Goal: Information Seeking & Learning: Check status

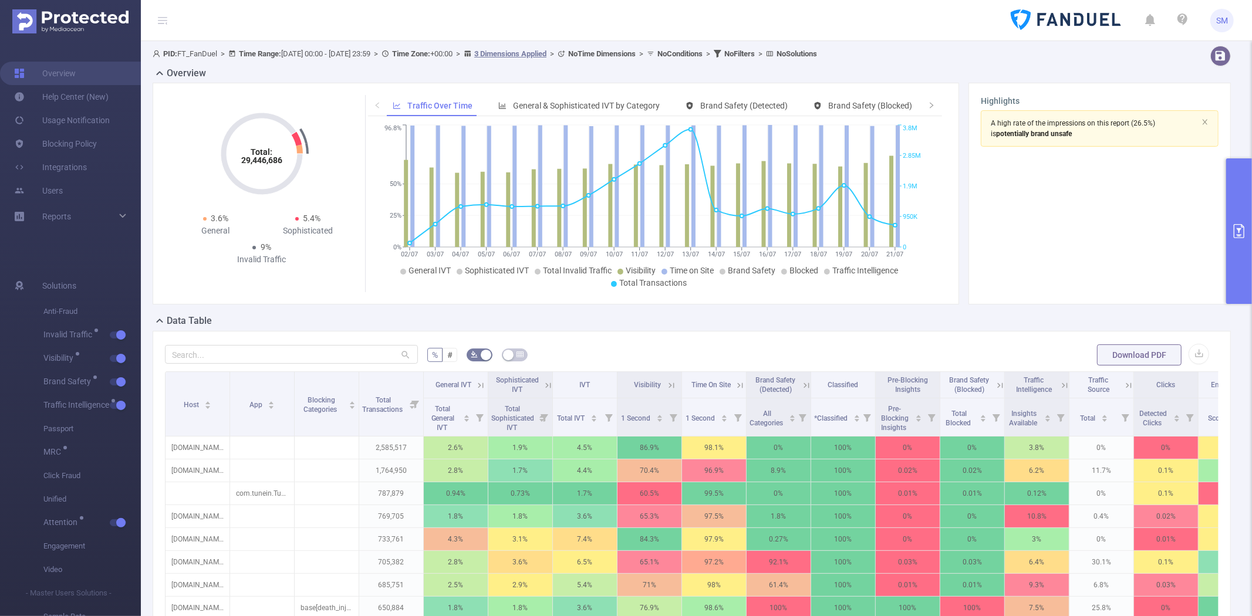
click at [1243, 178] on button "primary" at bounding box center [1239, 231] width 26 height 146
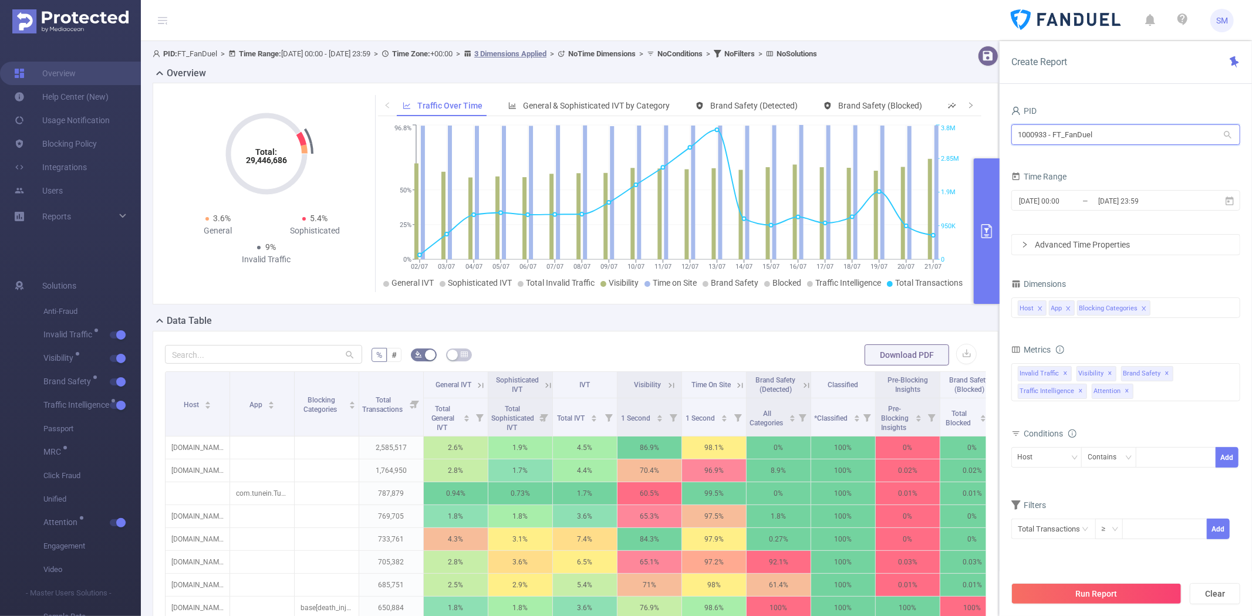
drag, startPoint x: 1106, startPoint y: 136, endPoint x: 948, endPoint y: 133, distance: 157.9
click at [948, 133] on section "PID: FT_FanDuel > Time Range: [DATE] 00:00 - [DATE] 23:59 > Time Zone: +00:00 >…" at bounding box center [696, 423] width 1111 height 764
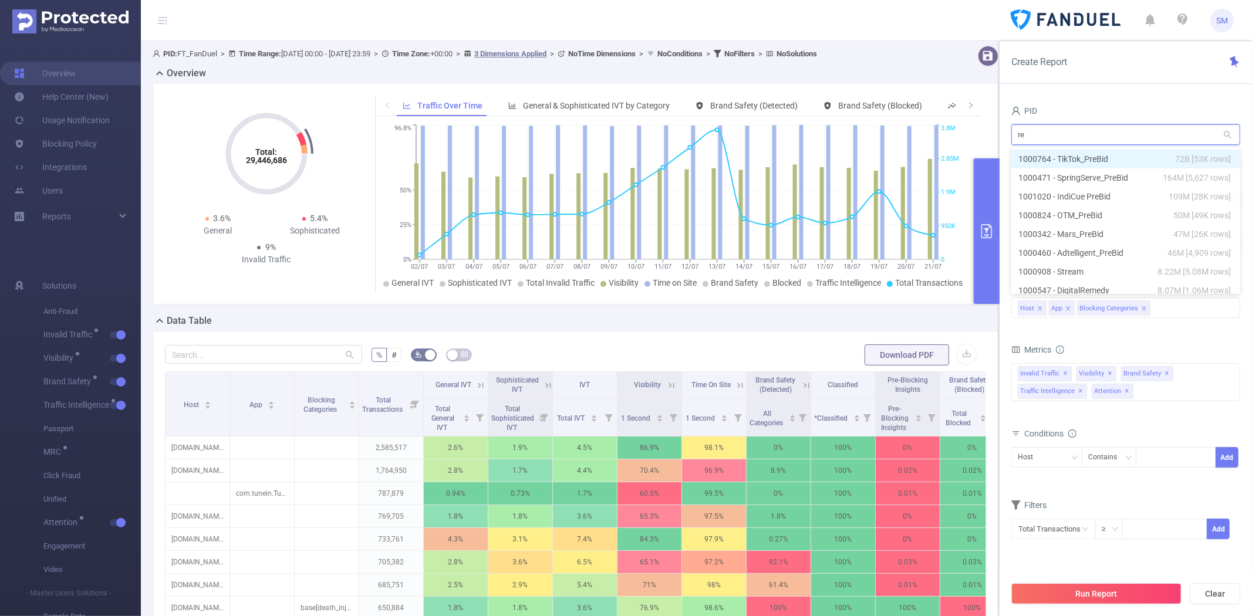
type input "rev"
click at [1034, 156] on li "1000177 - RevContent 4.8M [725K rows]" at bounding box center [1125, 159] width 229 height 19
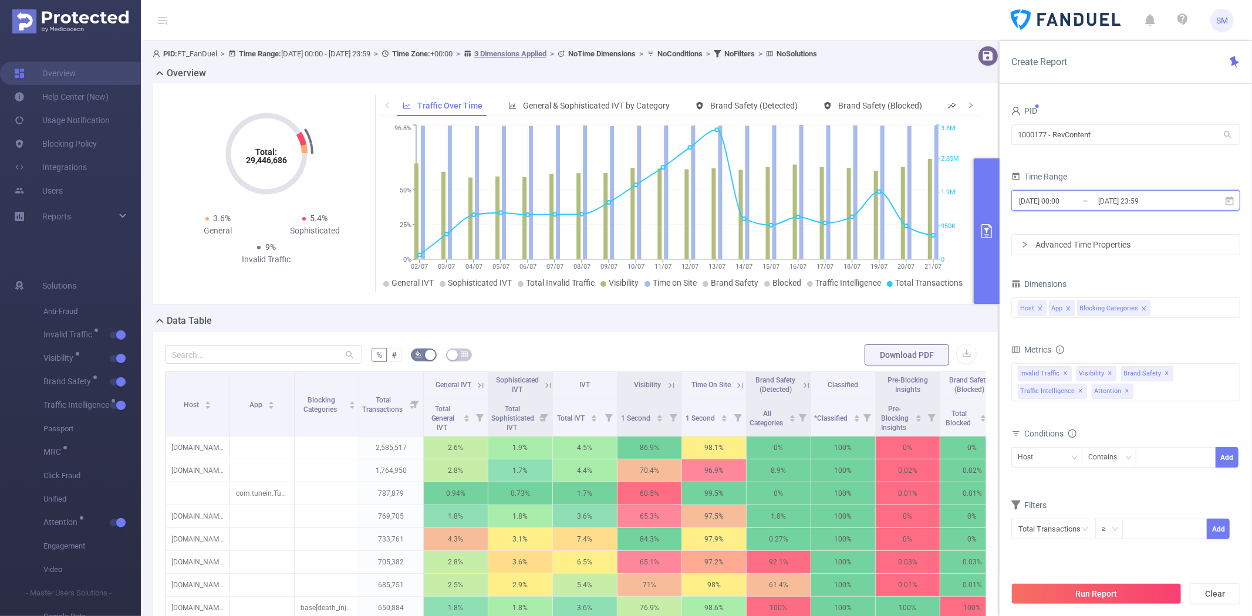
click at [1234, 200] on icon at bounding box center [1229, 201] width 11 height 11
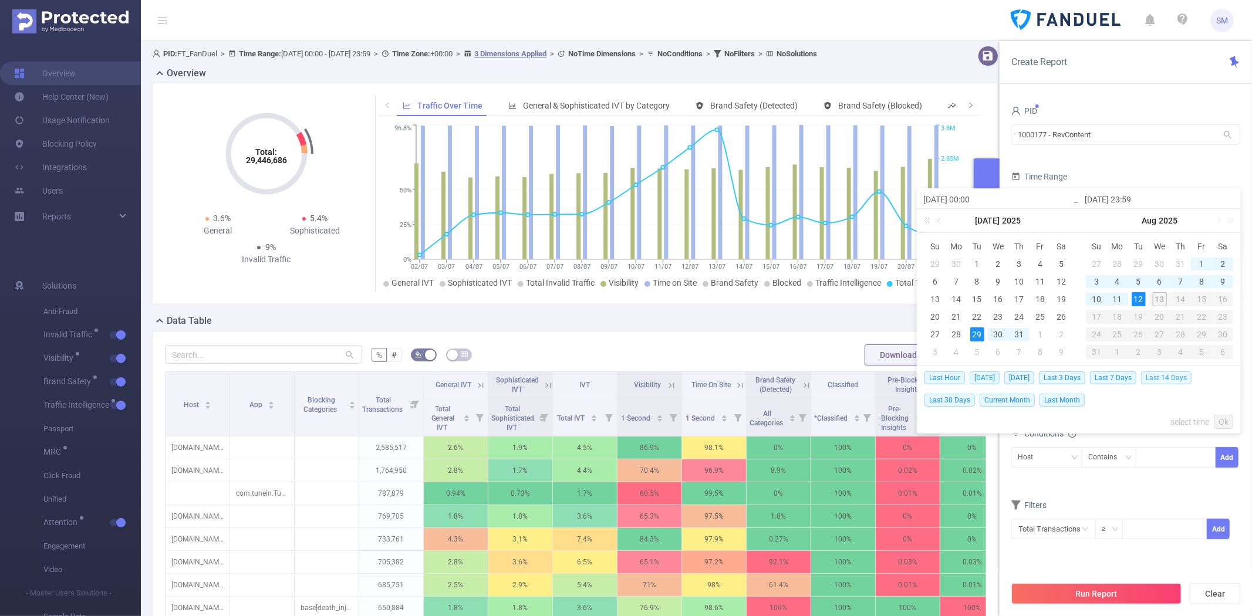
click at [1160, 379] on span "Last 14 Days" at bounding box center [1166, 378] width 50 height 13
type input "[DATE] 00:00"
type input "[DATE] 23:59"
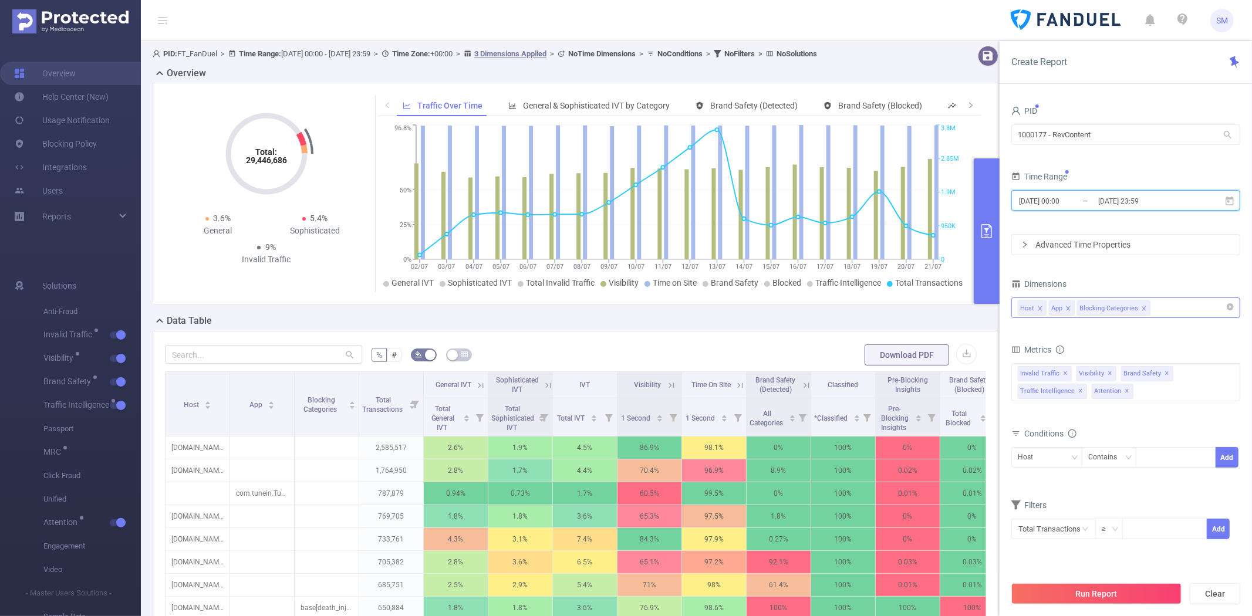
click at [1141, 308] on icon "icon: close" at bounding box center [1144, 309] width 6 height 6
click at [1141, 308] on div "Host App" at bounding box center [1126, 307] width 216 height 19
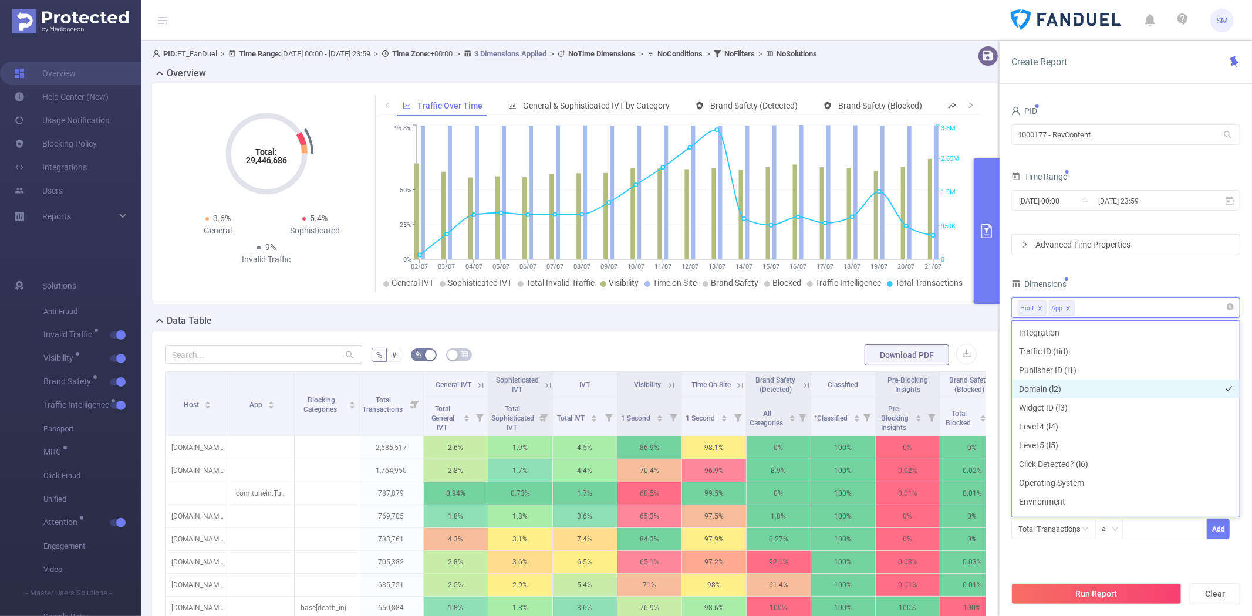
click at [1099, 383] on li "Domain (l2)" at bounding box center [1126, 389] width 228 height 19
click at [1092, 403] on li "Widget ID (l3)" at bounding box center [1126, 408] width 228 height 19
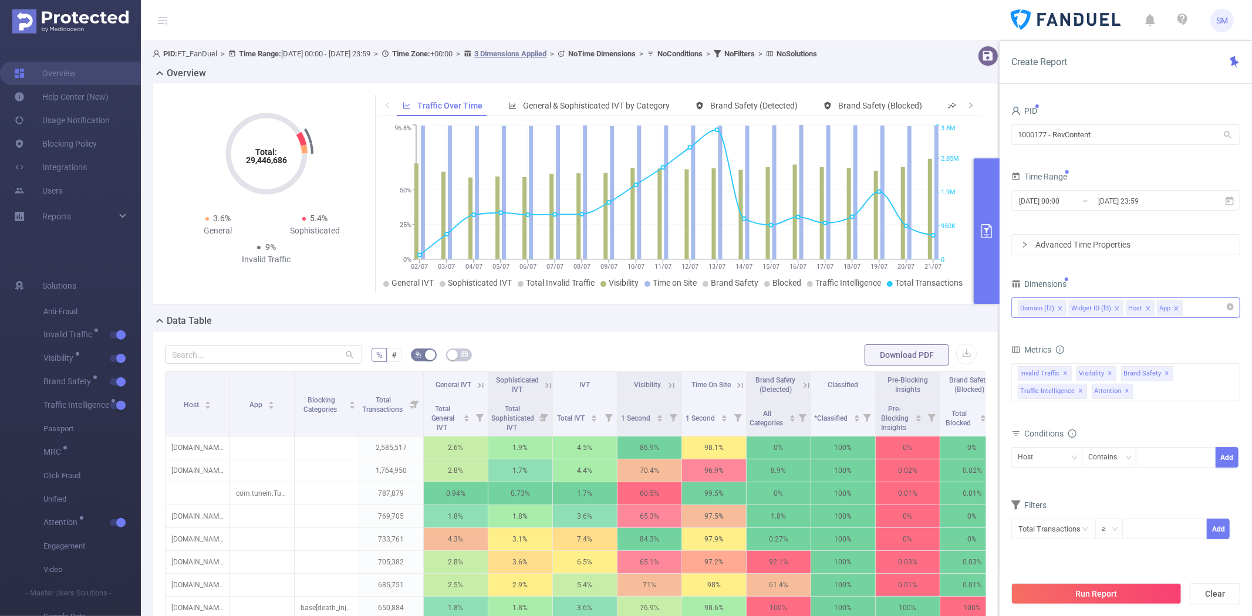
click at [1205, 316] on div "Domain (l2) Widget ID (l3) Host App" at bounding box center [1126, 307] width 216 height 19
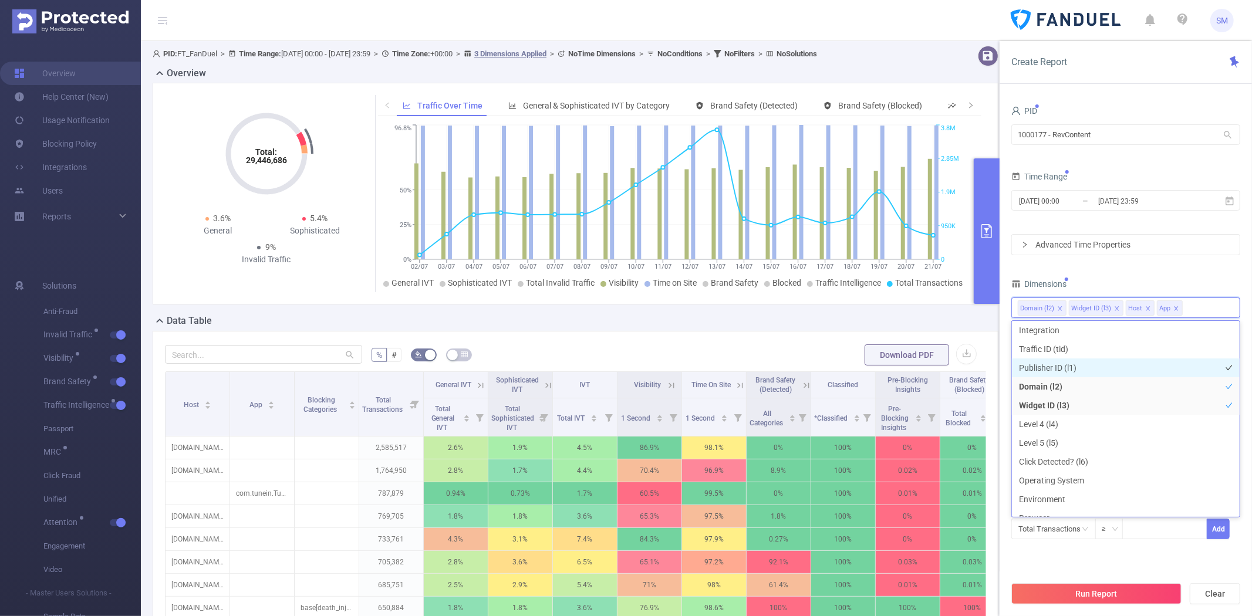
click at [1102, 363] on li "Publisher ID (l1)" at bounding box center [1126, 368] width 228 height 19
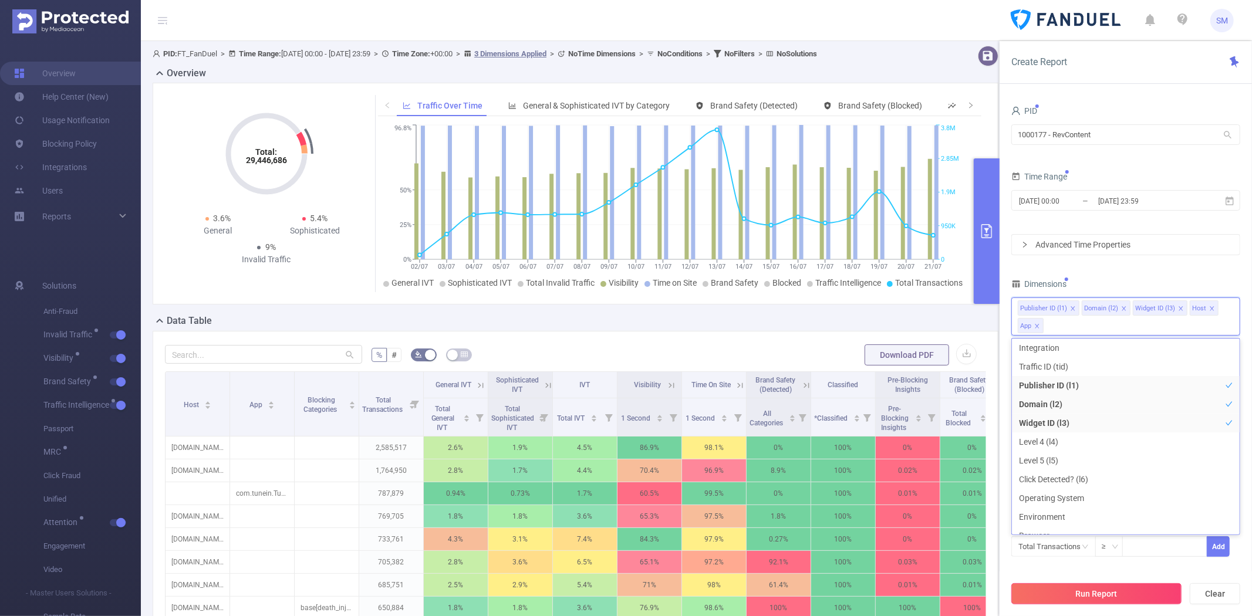
click at [1104, 595] on button "Run Report" at bounding box center [1096, 593] width 170 height 21
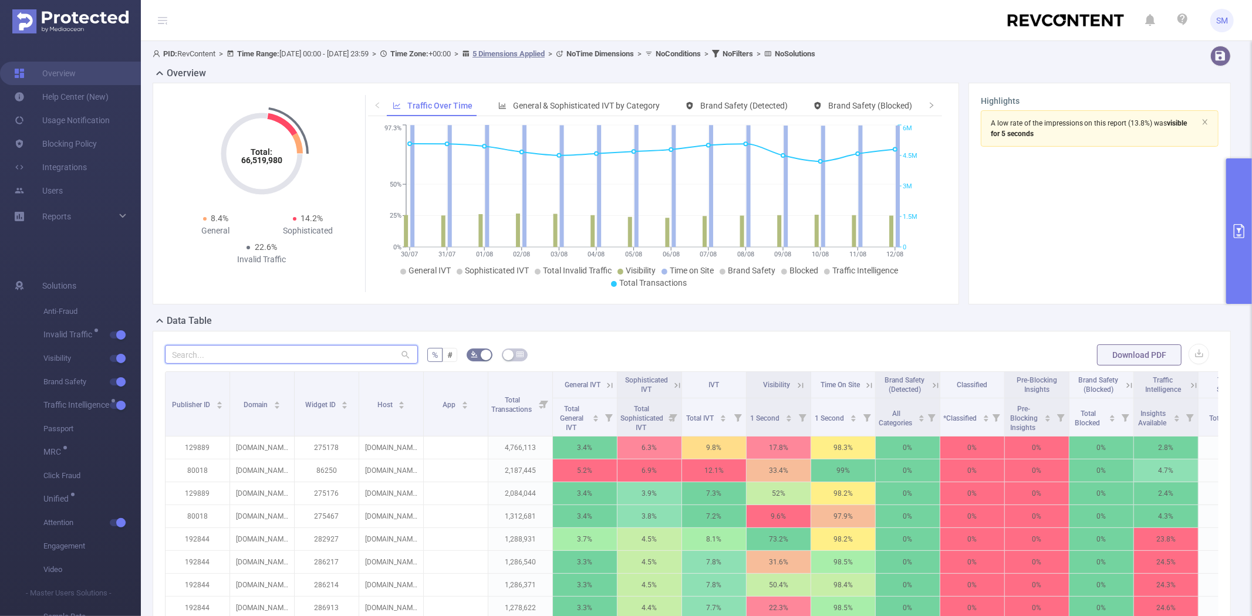
click at [266, 359] on input "text" at bounding box center [291, 354] width 253 height 19
click at [332, 350] on input "text" at bounding box center [291, 354] width 253 height 19
paste input "196664"
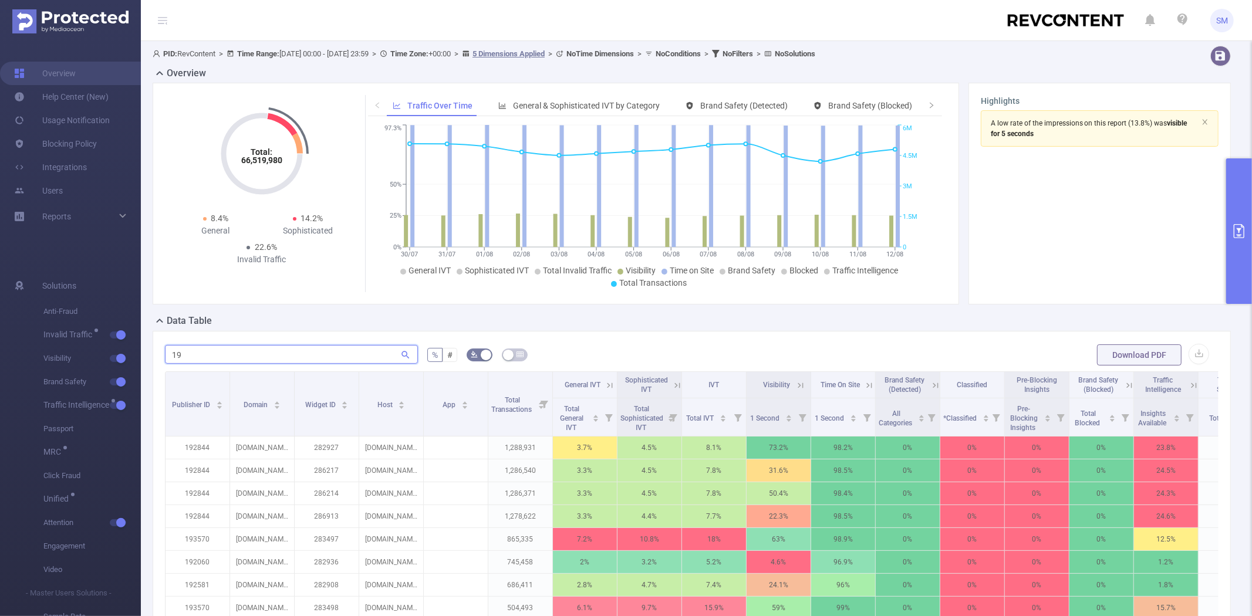
type input "1"
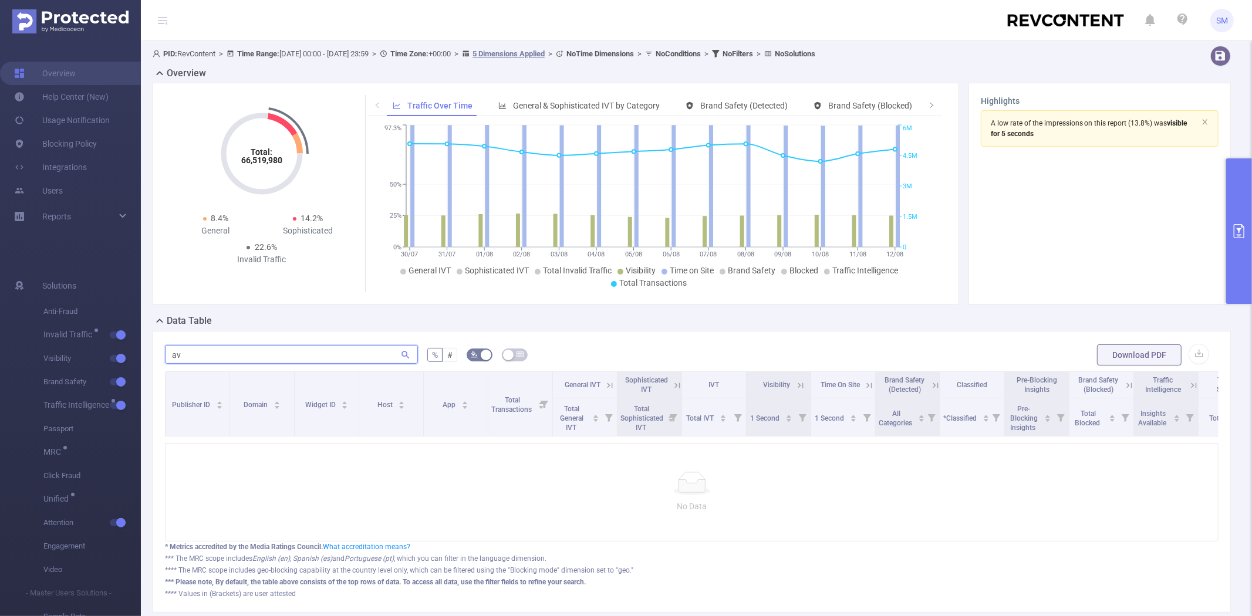
type input "a"
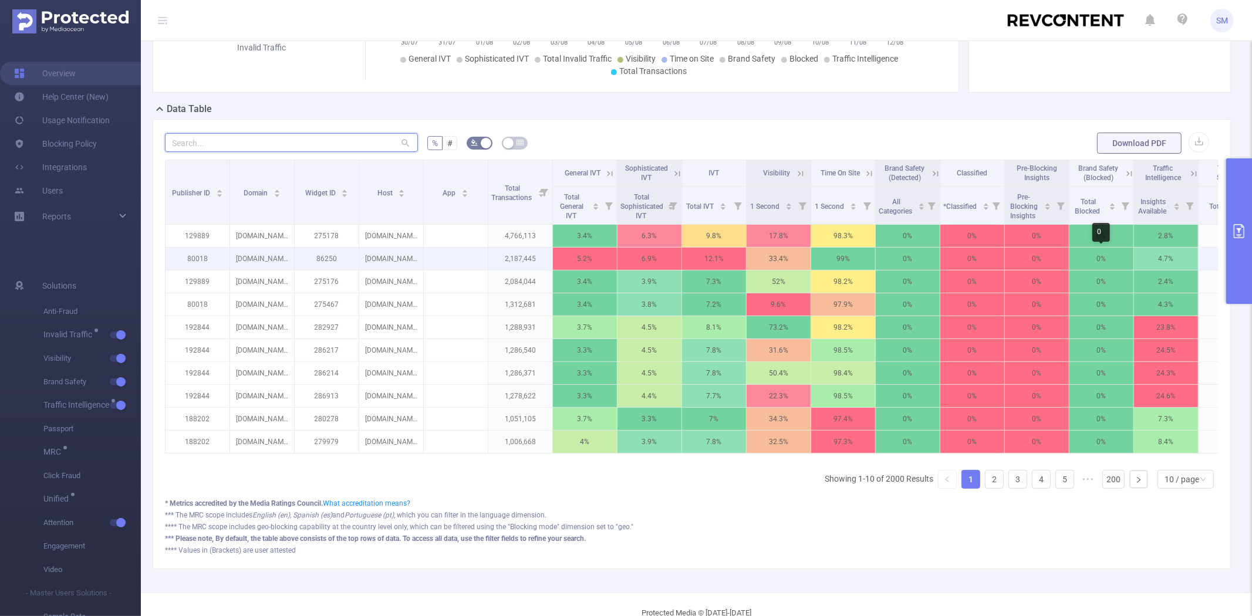
scroll to position [249, 0]
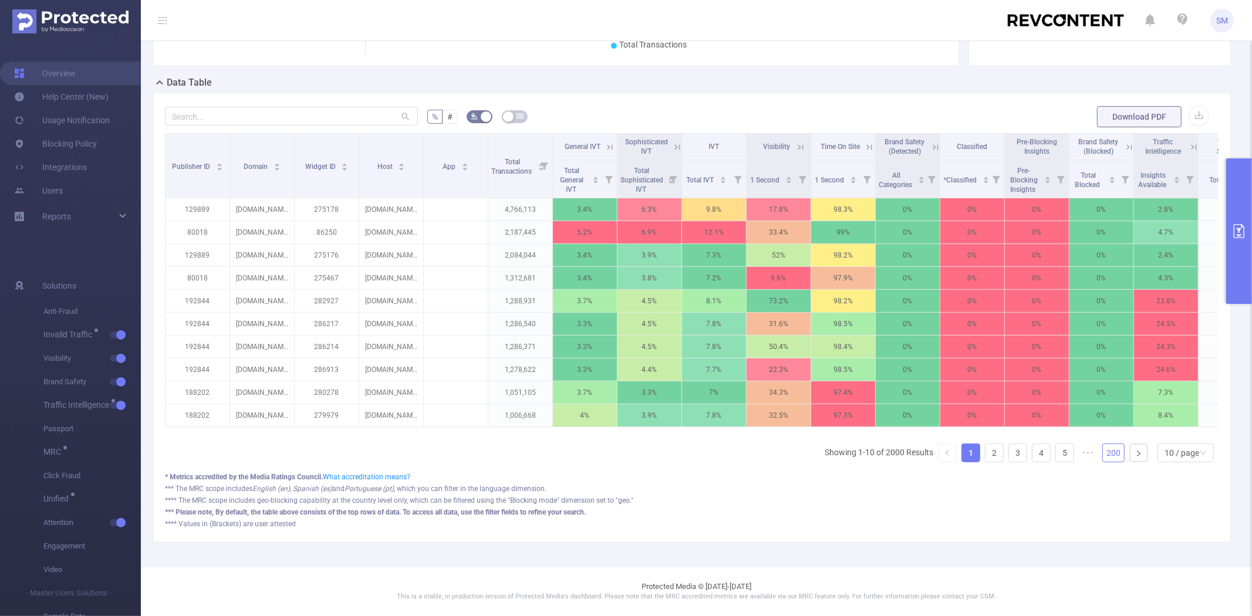
click at [1105, 450] on link "200" at bounding box center [1113, 453] width 21 height 18
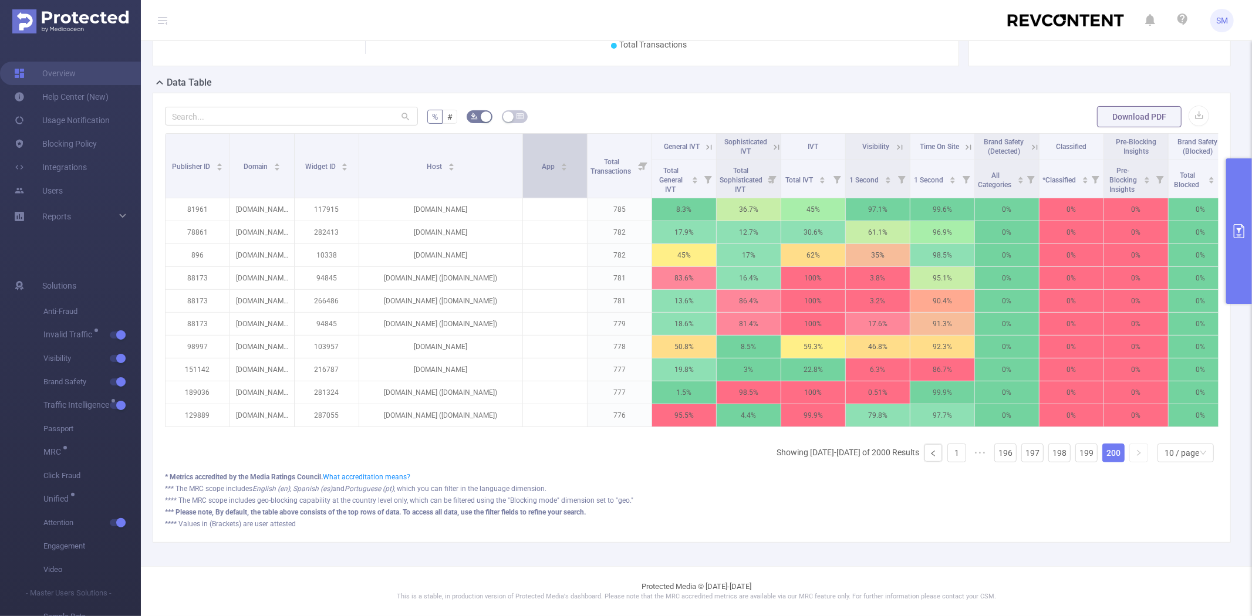
drag, startPoint x: 421, startPoint y: 130, endPoint x: 520, endPoint y: 136, distance: 99.4
click at [520, 136] on span at bounding box center [522, 166] width 6 height 64
click at [1236, 214] on button "primary" at bounding box center [1239, 231] width 26 height 146
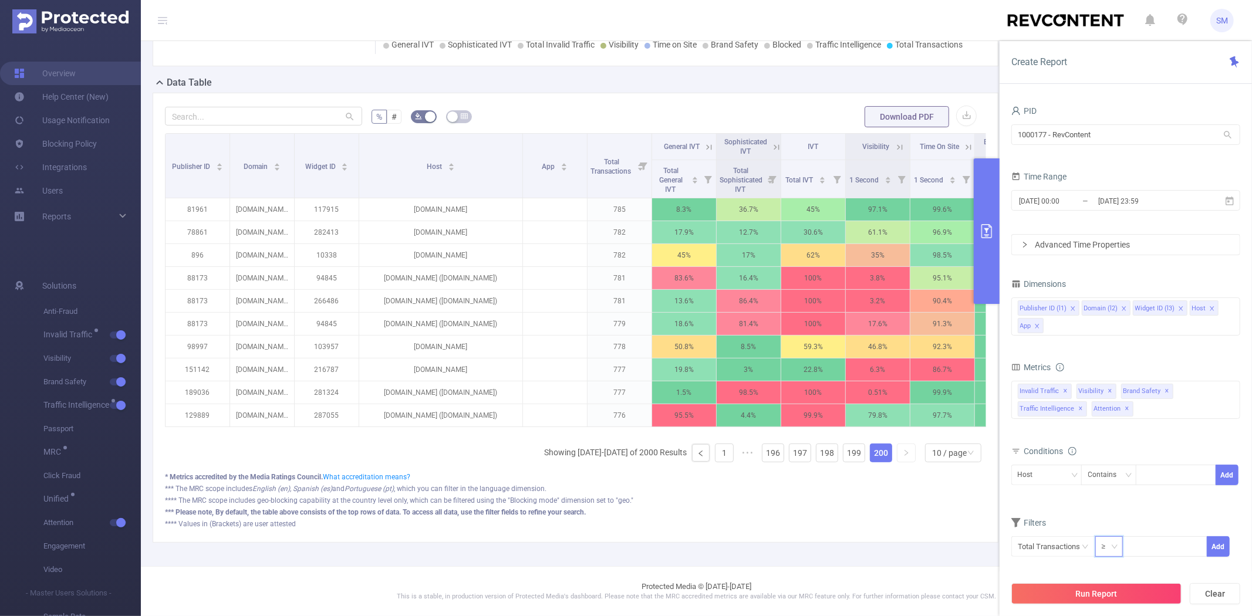
click at [1110, 549] on div "≥" at bounding box center [1108, 546] width 12 height 19
click at [1110, 505] on li "≤" at bounding box center [1109, 504] width 28 height 19
click at [1144, 550] on input at bounding box center [1164, 546] width 83 height 18
type input "10,000"
click at [1216, 549] on button "Add" at bounding box center [1218, 546] width 23 height 21
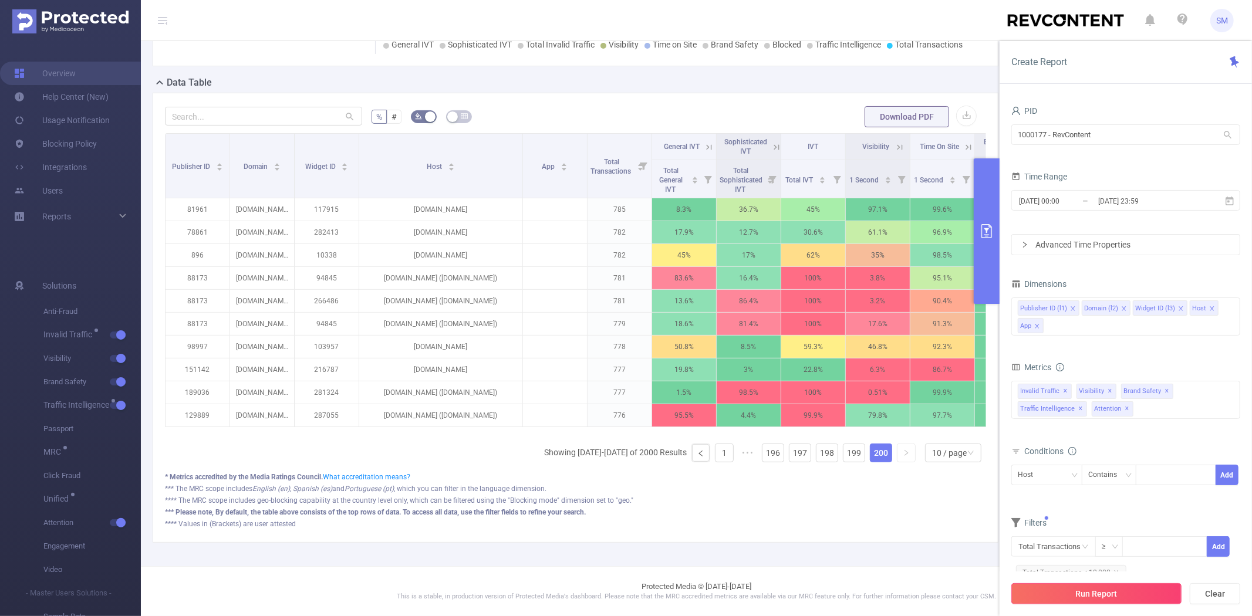
click at [1153, 589] on button "Run Report" at bounding box center [1096, 593] width 170 height 21
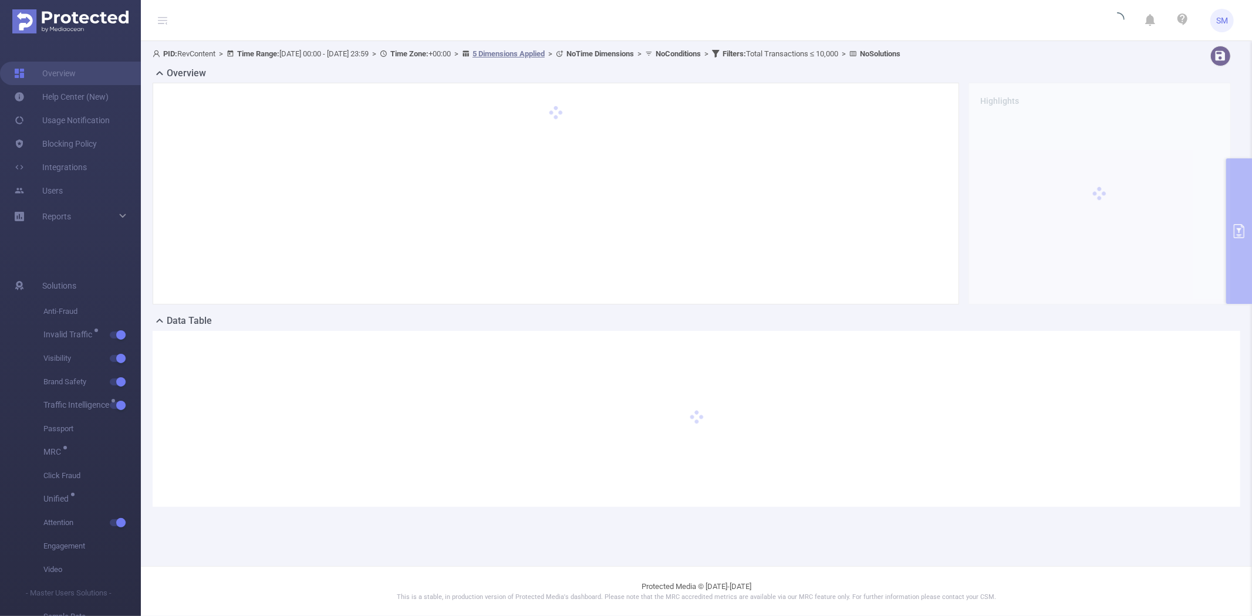
scroll to position [0, 0]
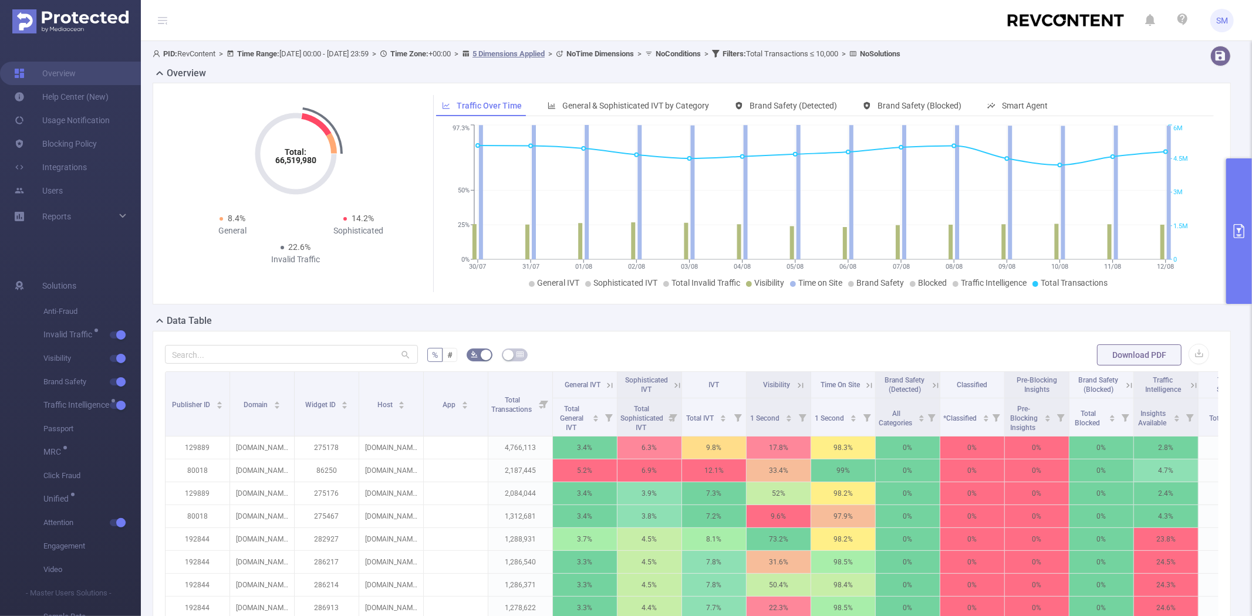
click at [237, 366] on div at bounding box center [291, 354] width 253 height 23
click at [237, 356] on input "text" at bounding box center [291, 354] width 253 height 19
paste input "196664"
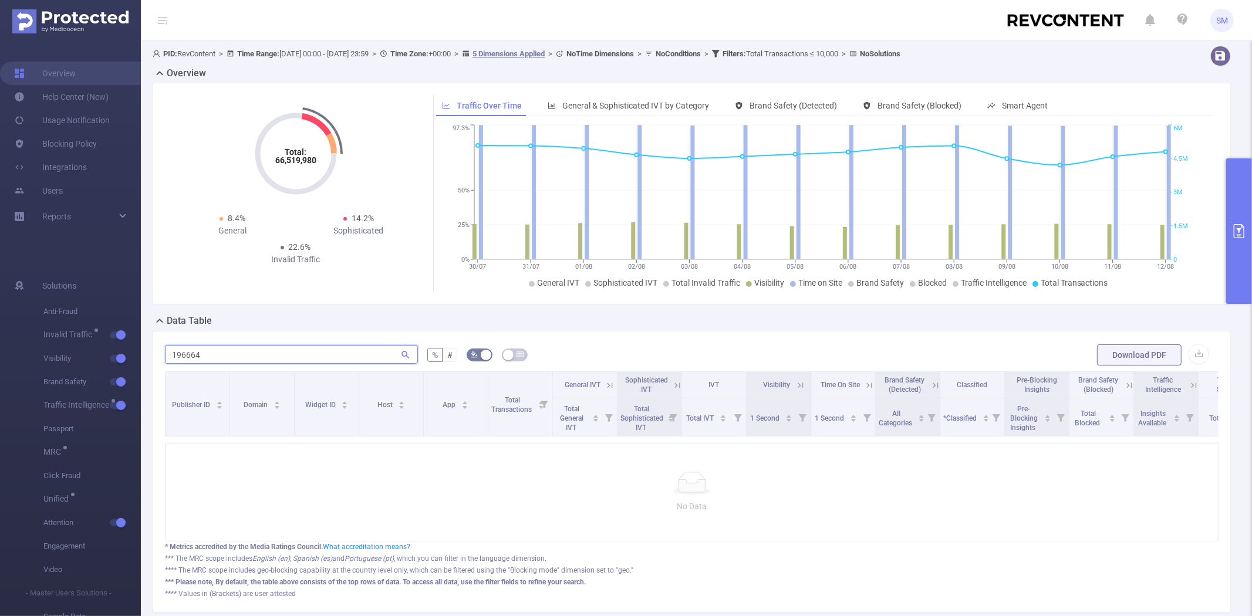
drag, startPoint x: 237, startPoint y: 356, endPoint x: 143, endPoint y: 356, distance: 93.9
click at [143, 356] on div "PID: RevContent > Time Range: [DATE] 00:00 - [DATE] 23:59 > Time Zone: +00:00 >…" at bounding box center [696, 338] width 1111 height 595
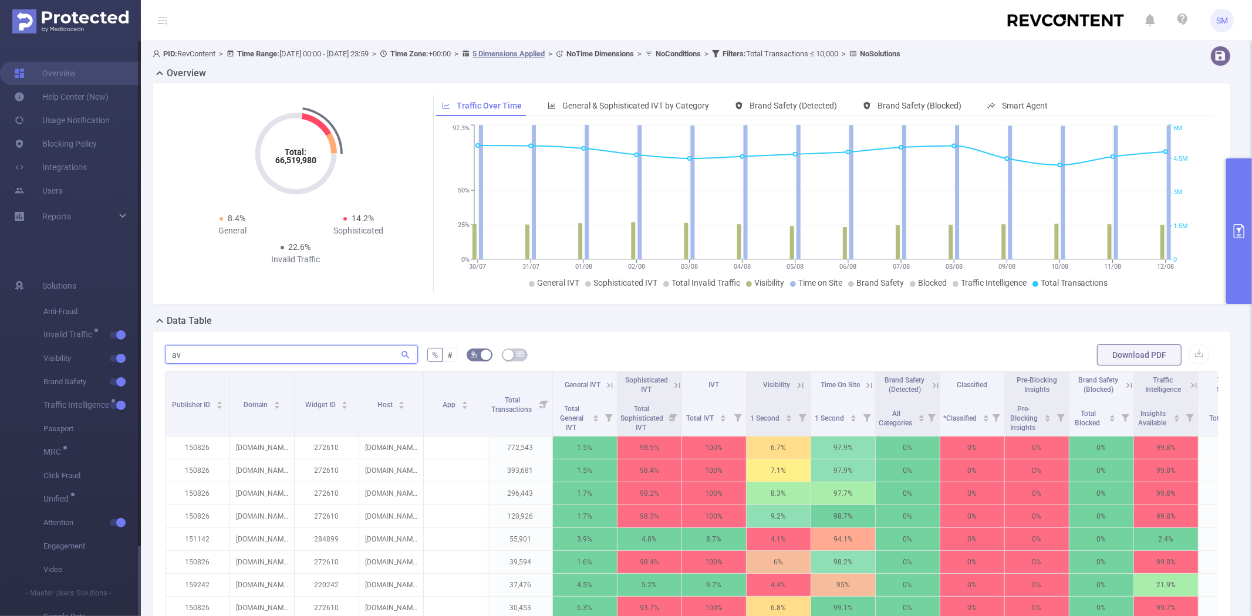
type input "a"
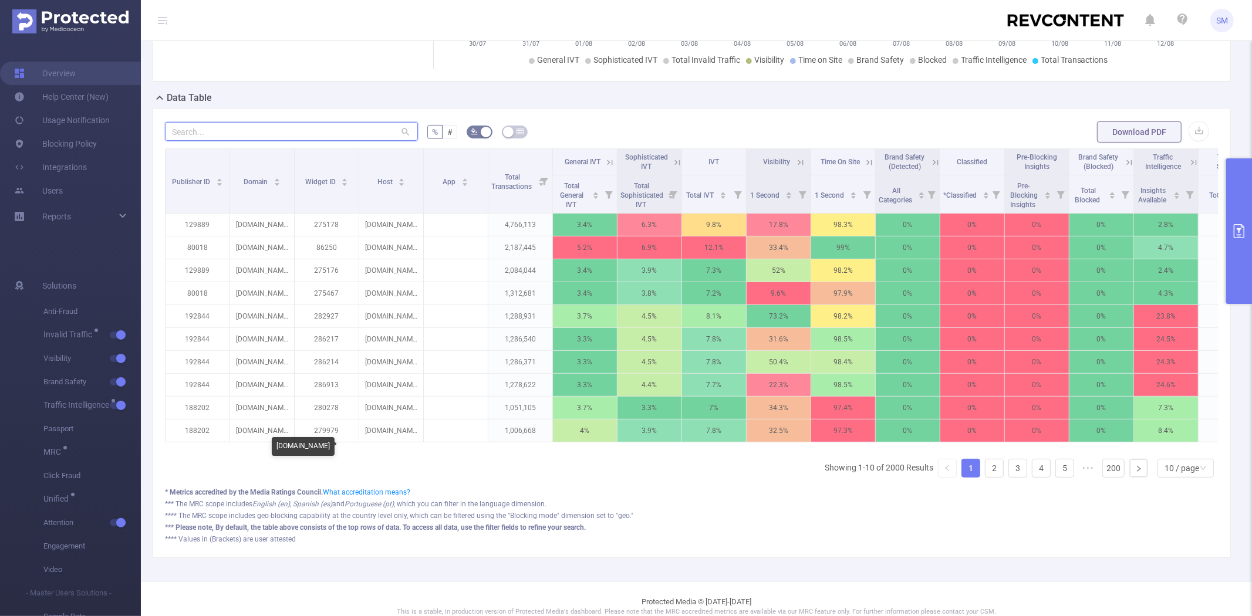
scroll to position [249, 0]
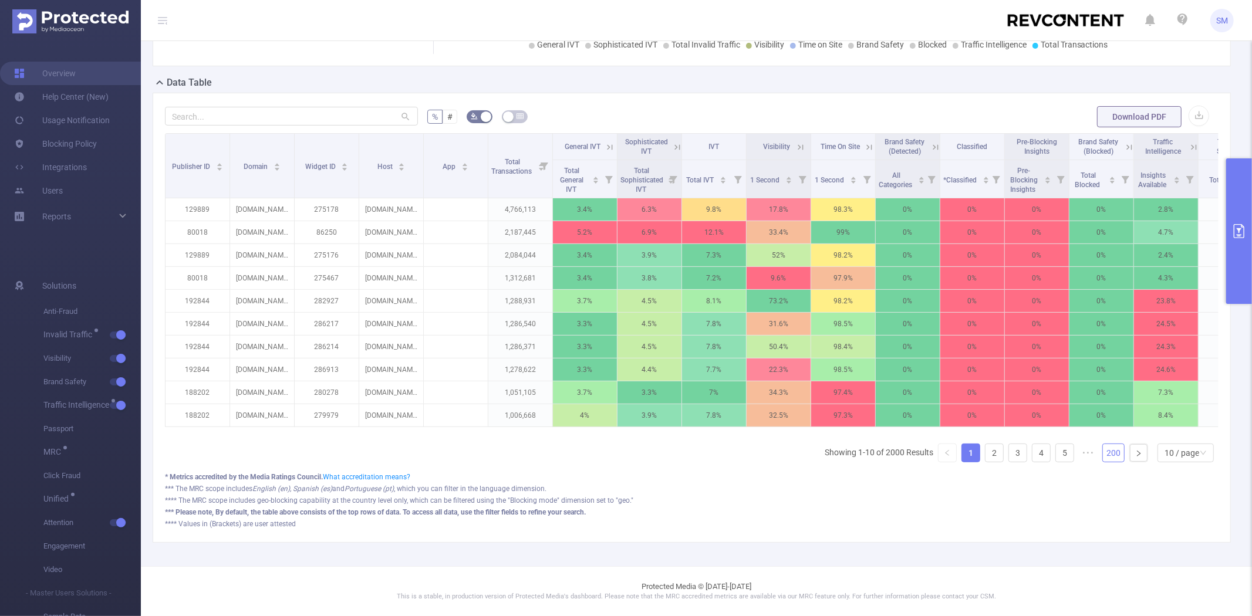
click at [1103, 459] on link "200" at bounding box center [1113, 453] width 21 height 18
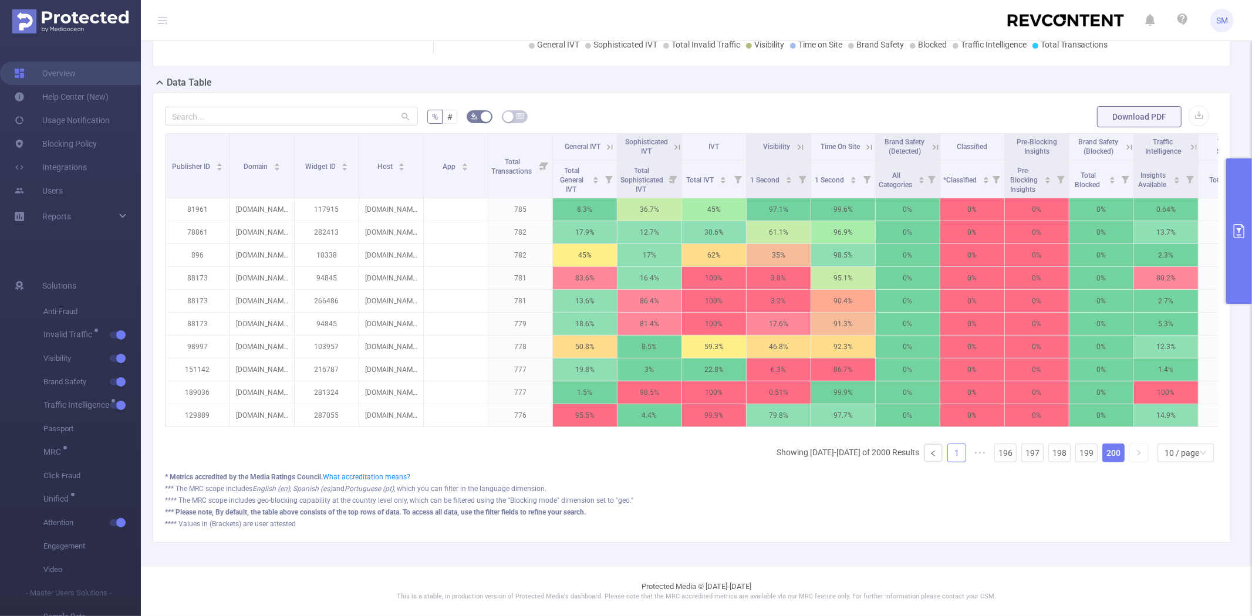
click at [952, 456] on link "1" at bounding box center [957, 453] width 18 height 18
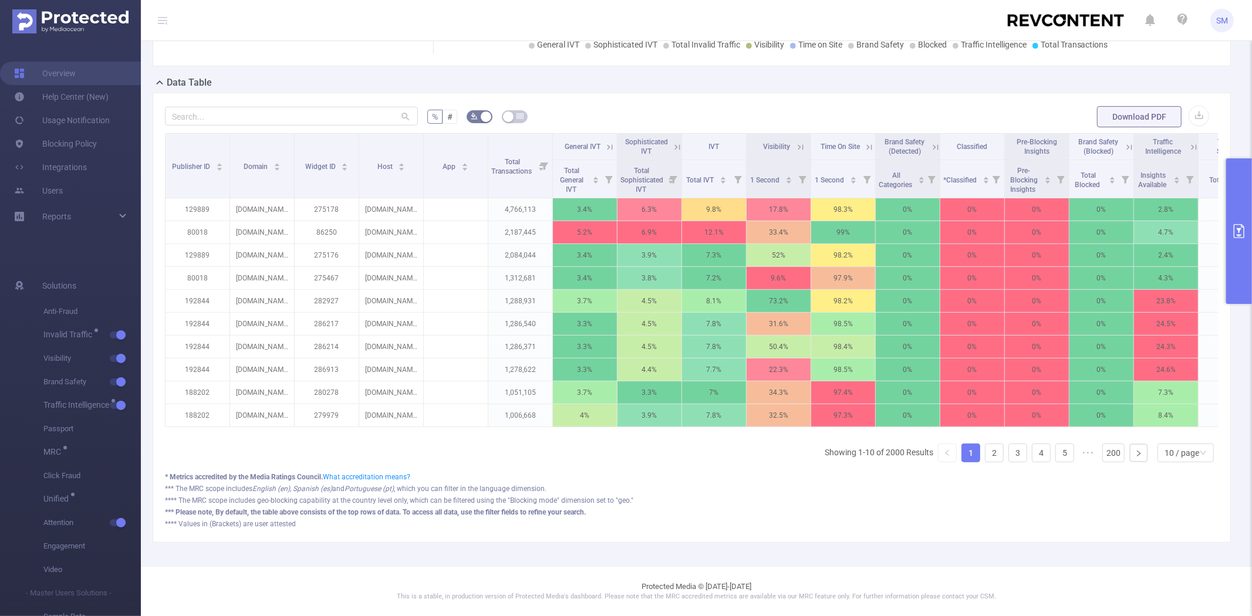
click at [1236, 231] on icon "primary" at bounding box center [1239, 231] width 14 height 14
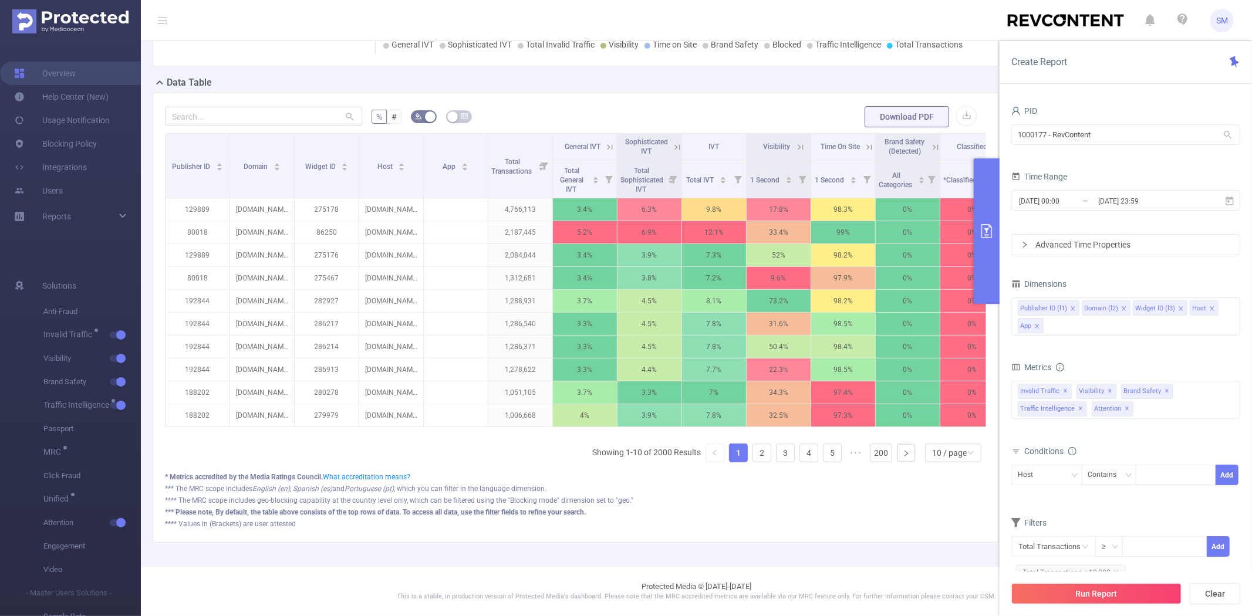
click at [981, 260] on button "primary" at bounding box center [987, 231] width 26 height 146
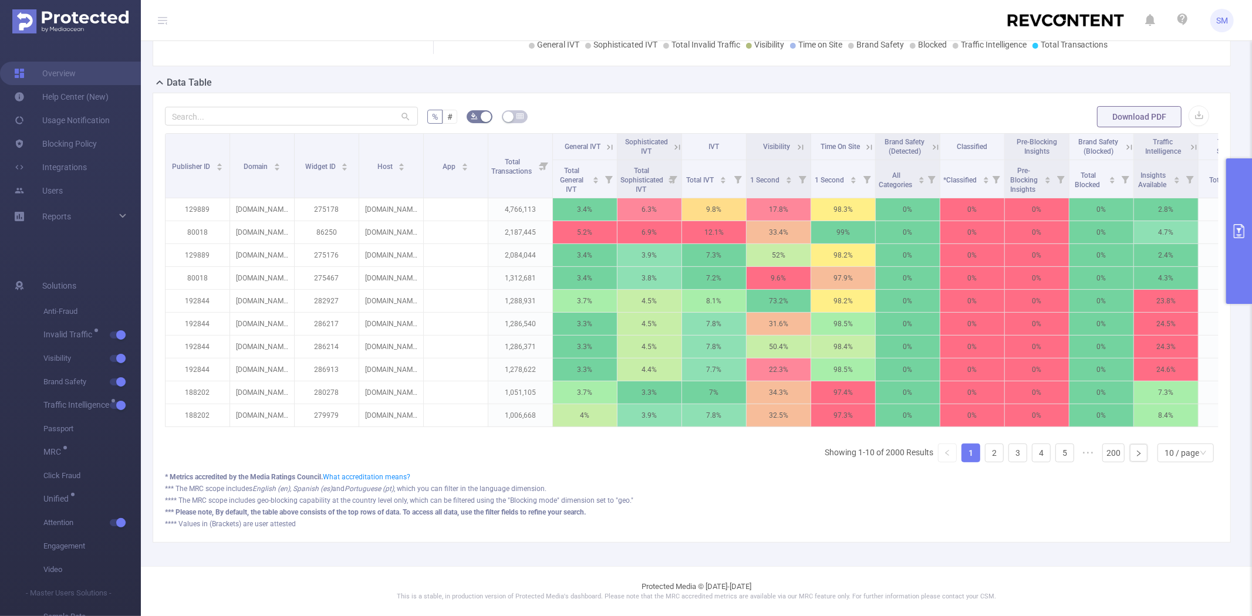
click at [1241, 231] on icon "primary" at bounding box center [1239, 231] width 14 height 14
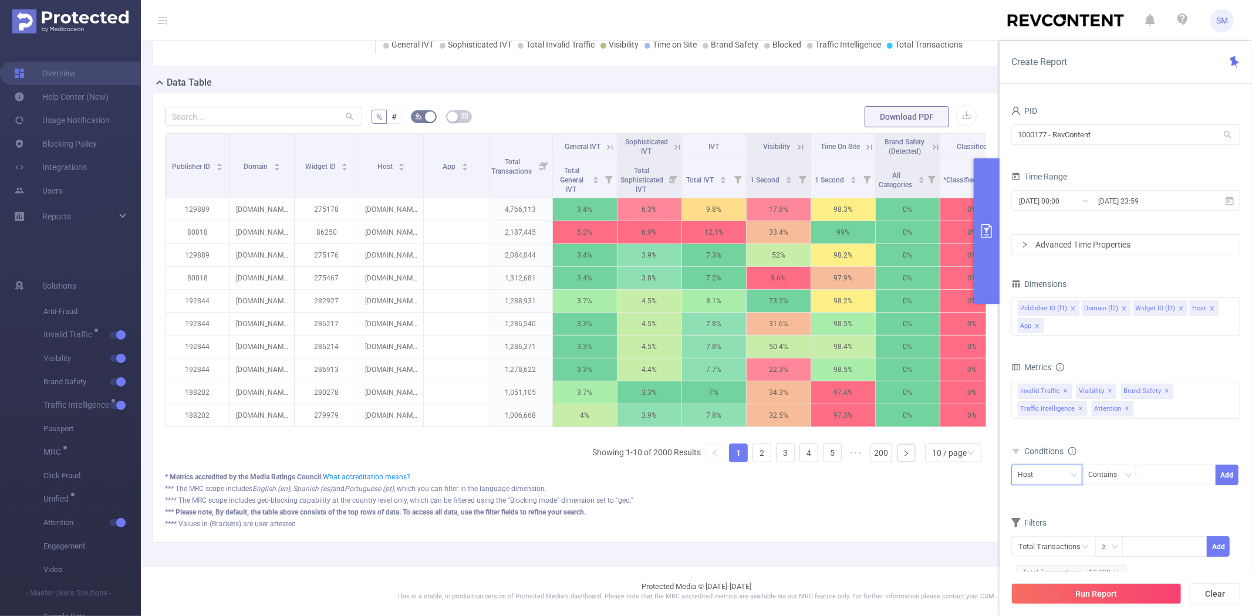
click at [1048, 473] on div "Host" at bounding box center [1047, 474] width 58 height 19
click at [1049, 498] on li "Publisher ID (l1)" at bounding box center [1047, 499] width 72 height 19
click at [1157, 474] on div at bounding box center [1175, 474] width 67 height 19
paste input "196664"
type input "196664"
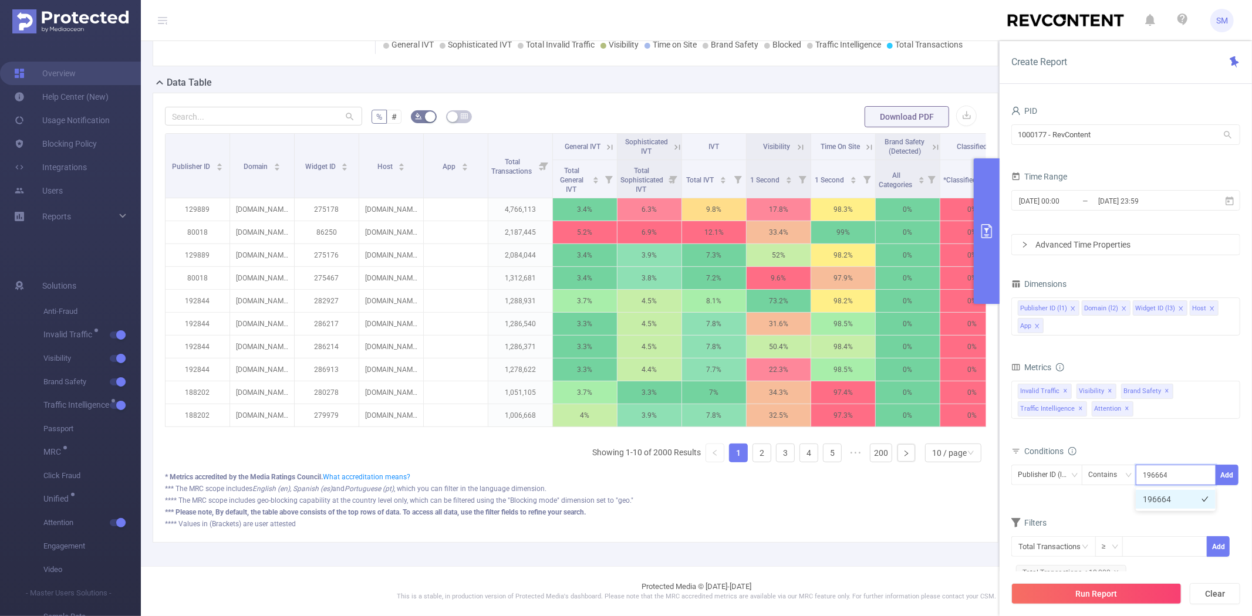
click at [1154, 502] on li "196664" at bounding box center [1176, 499] width 80 height 19
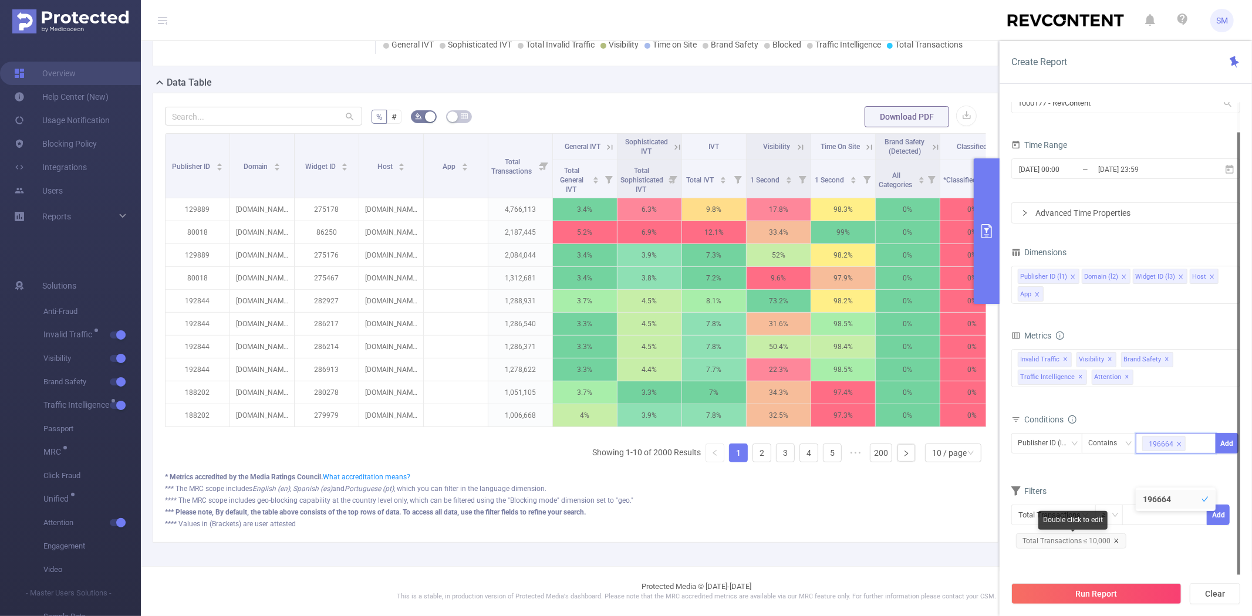
click at [1115, 541] on icon "icon: close" at bounding box center [1116, 541] width 6 height 6
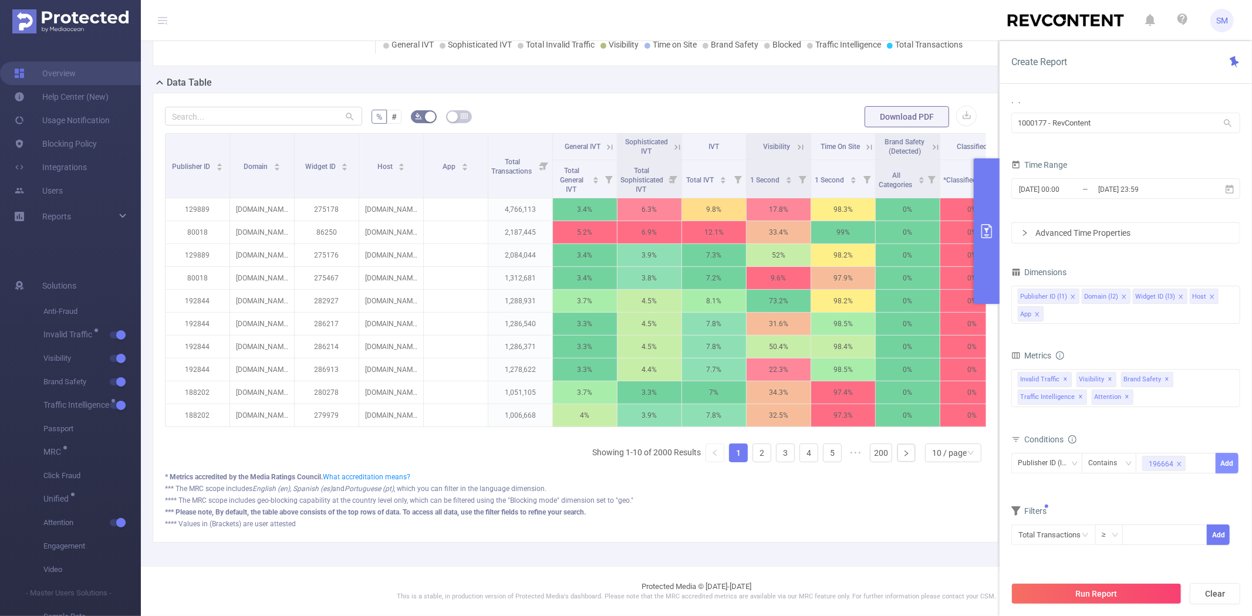
click at [1221, 464] on button "Add" at bounding box center [1226, 463] width 23 height 21
click at [1088, 586] on button "Run Report" at bounding box center [1096, 593] width 170 height 21
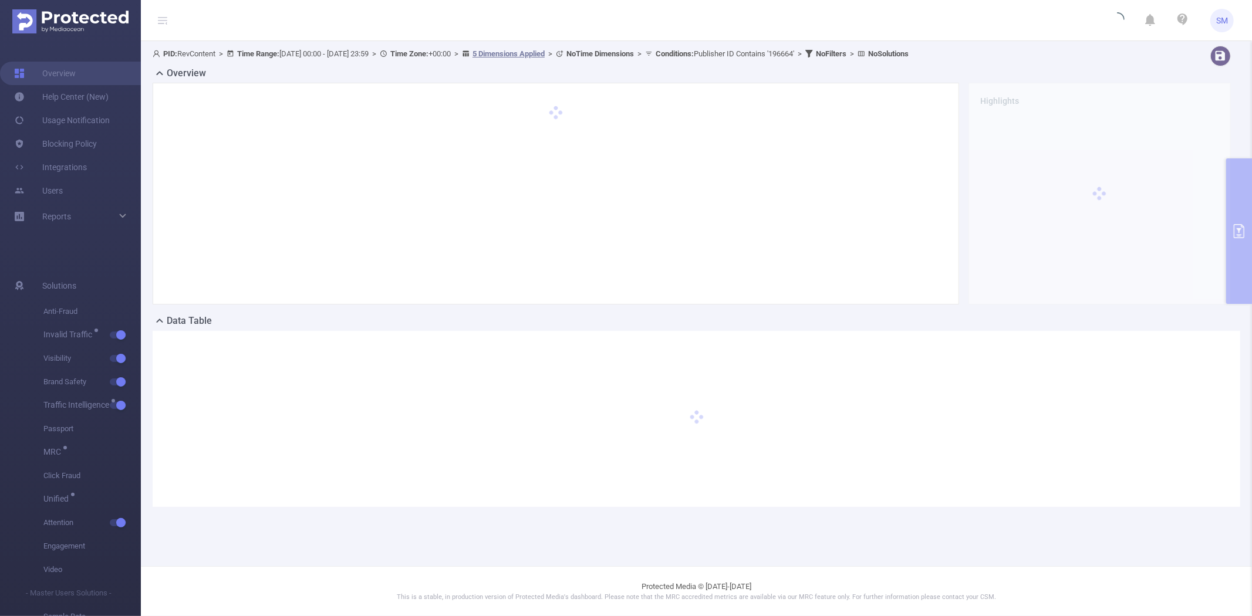
scroll to position [0, 0]
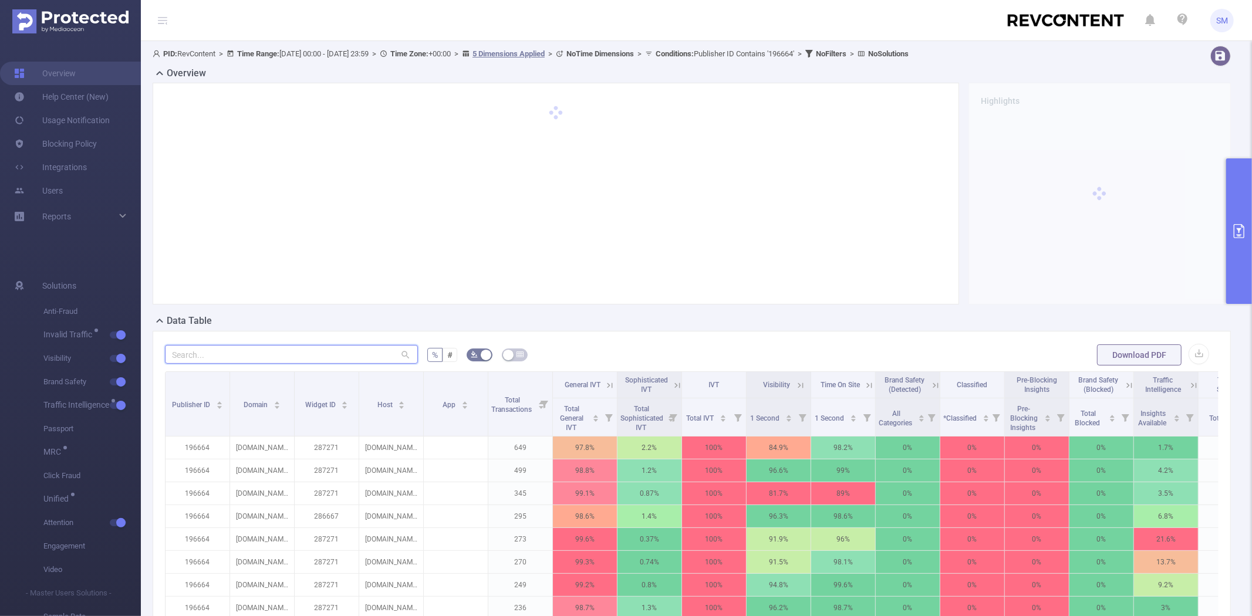
click at [291, 349] on input "text" at bounding box center [291, 354] width 253 height 19
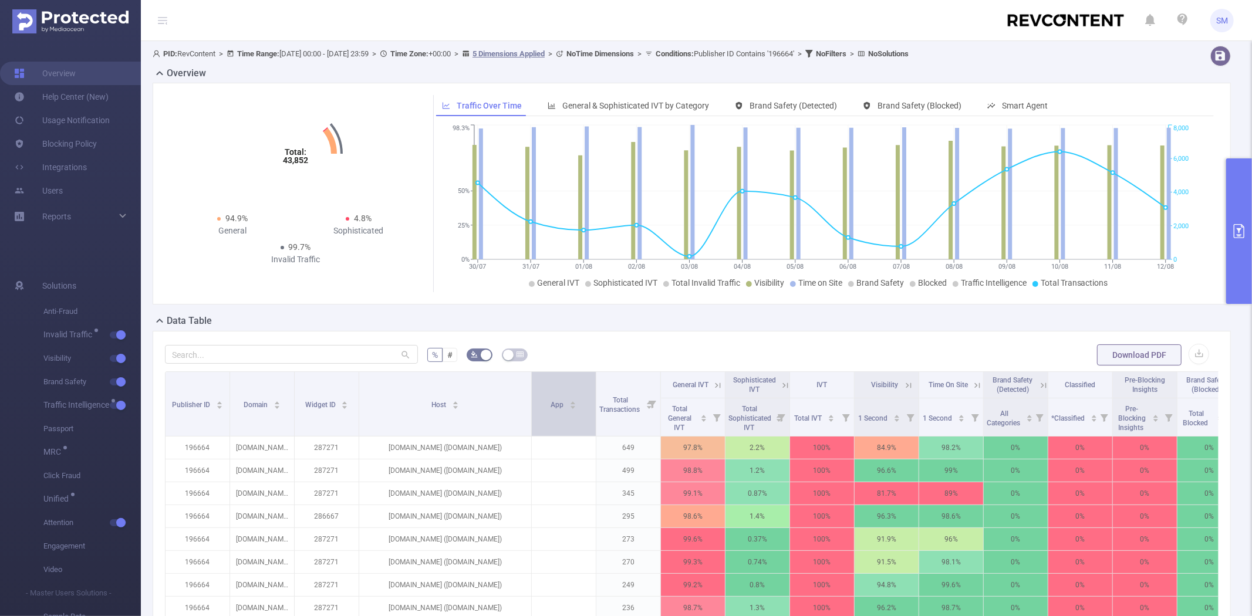
drag, startPoint x: 421, startPoint y: 400, endPoint x: 529, endPoint y: 398, distance: 108.0
click at [529, 398] on span at bounding box center [531, 404] width 6 height 64
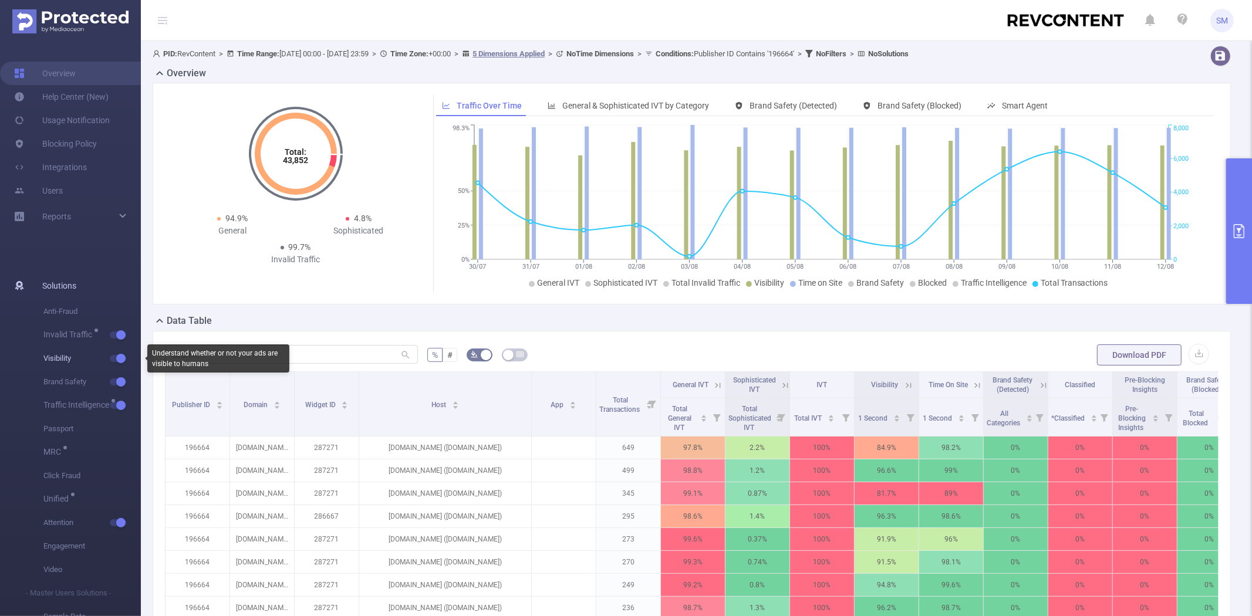
click at [122, 357] on button "button" at bounding box center [118, 358] width 16 height 7
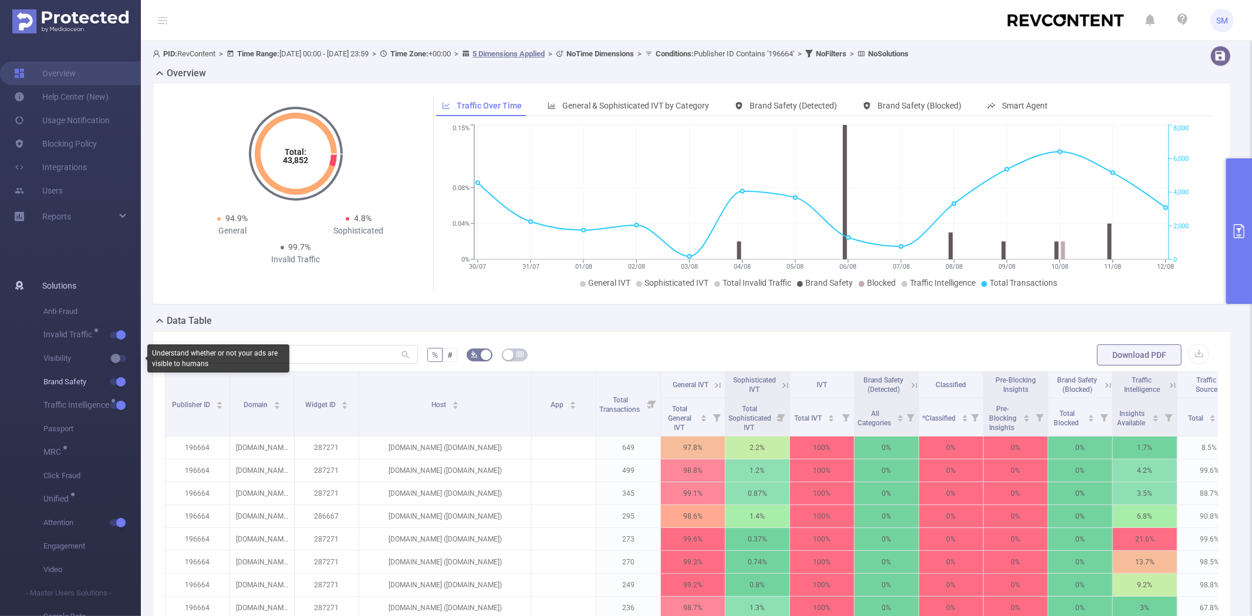
click at [123, 380] on button "button" at bounding box center [118, 382] width 16 height 7
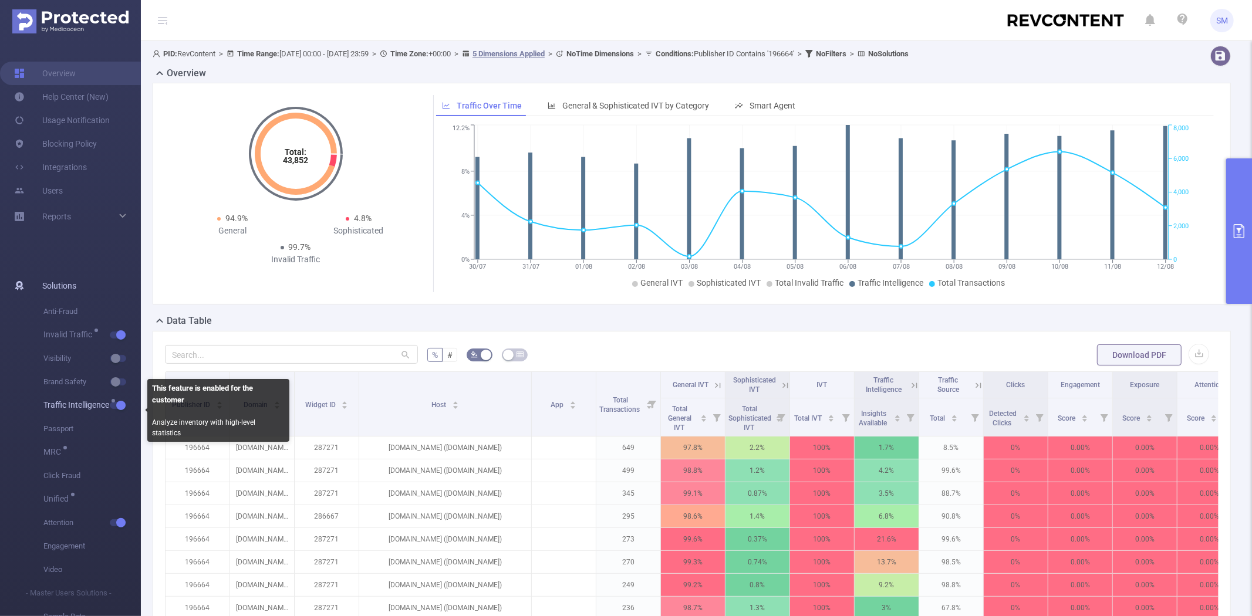
click at [123, 395] on span "Traffic Intelligence" at bounding box center [91, 405] width 97 height 23
click at [122, 400] on span "Traffic Intelligence" at bounding box center [91, 405] width 97 height 23
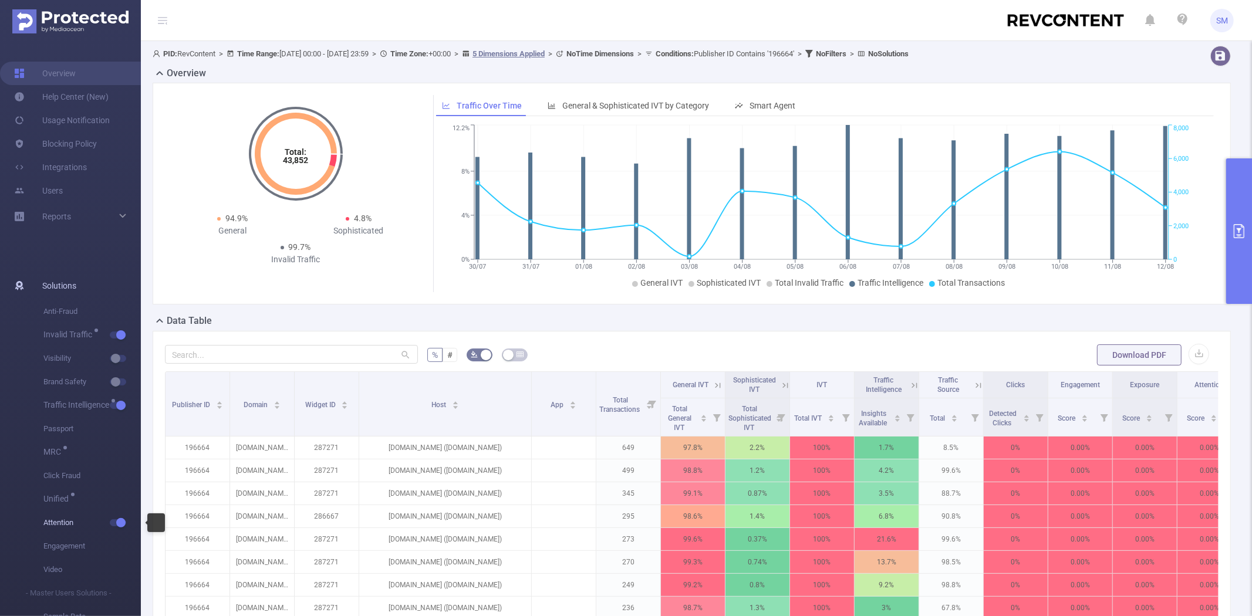
click at [117, 524] on button "button" at bounding box center [118, 522] width 16 height 7
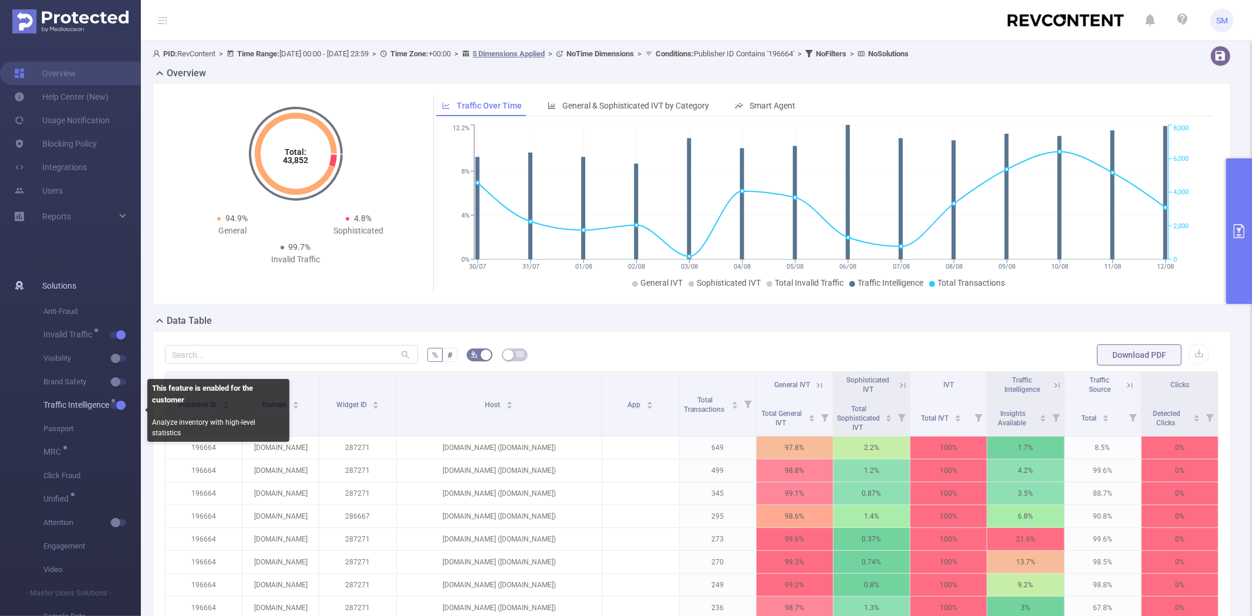
click at [119, 402] on button "button" at bounding box center [118, 405] width 16 height 7
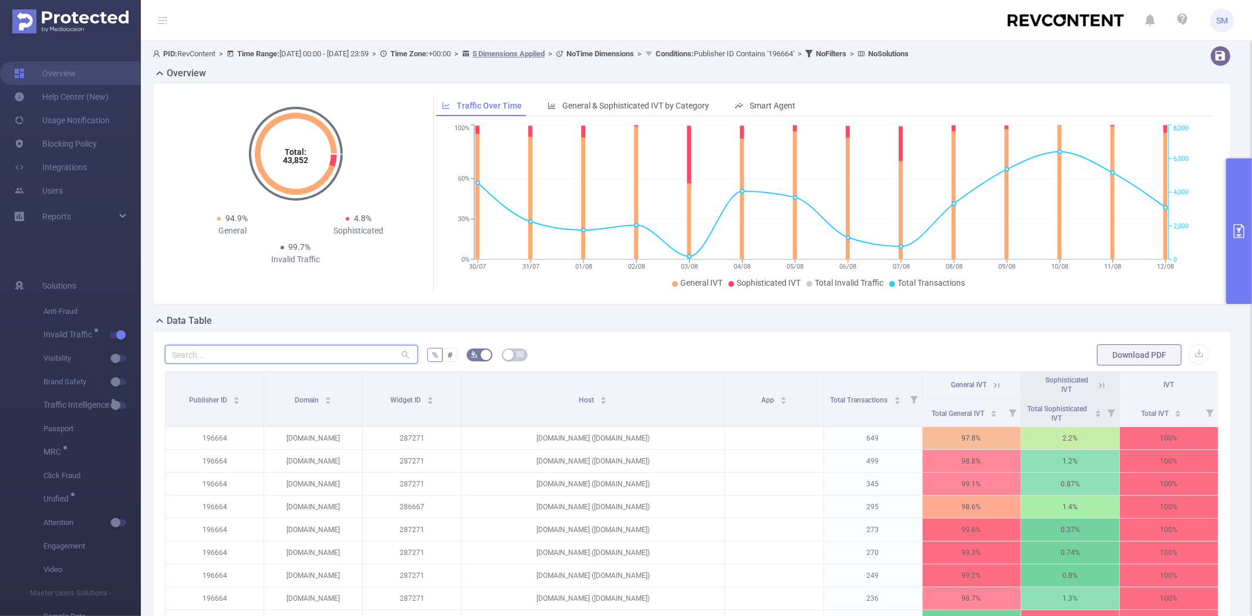
click at [218, 360] on input "text" at bounding box center [291, 354] width 253 height 19
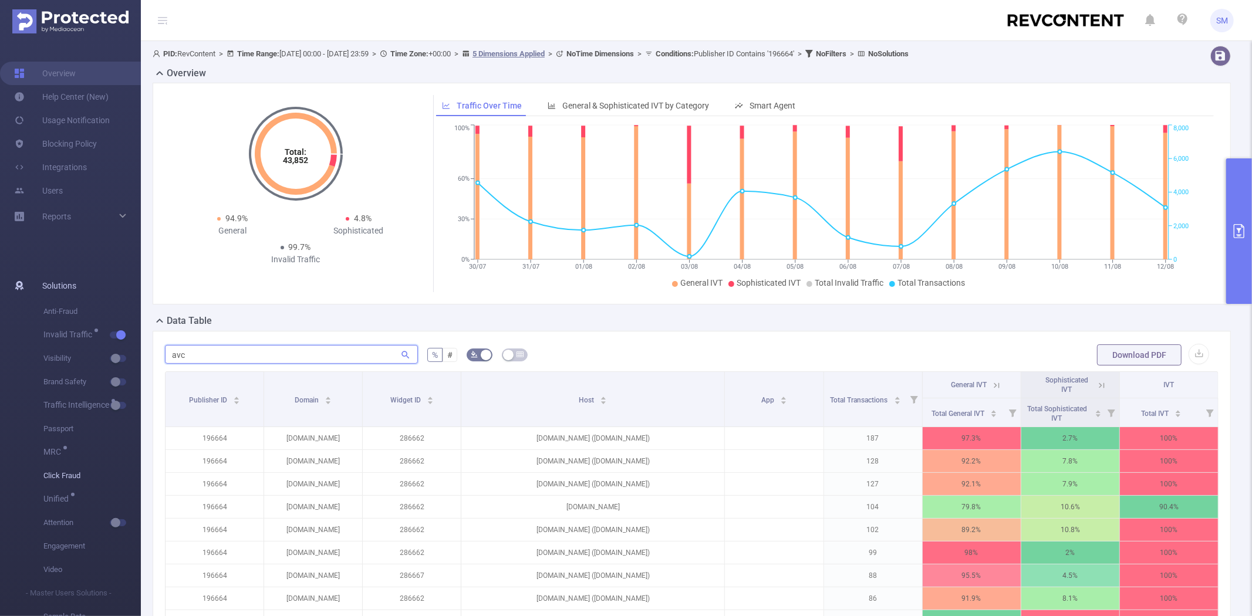
type input "avc"
